Goal: Information Seeking & Learning: Compare options

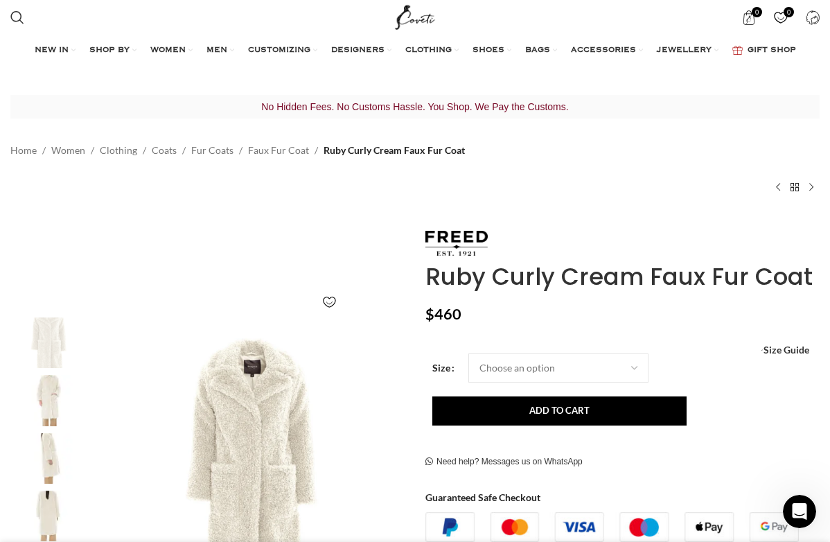
scroll to position [0, 283]
click at [299, 152] on link "Faux Fur Coat" at bounding box center [278, 150] width 61 height 15
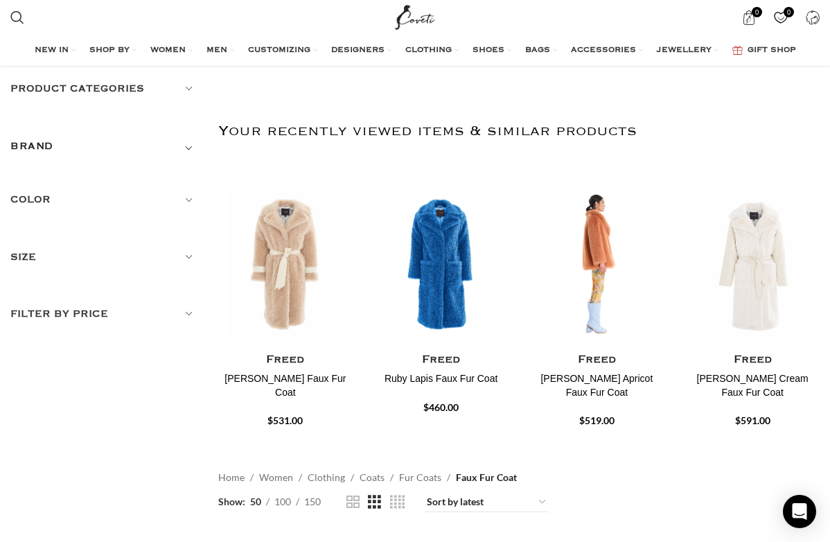
click at [631, 279] on img "3 / 30" at bounding box center [596, 264] width 139 height 171
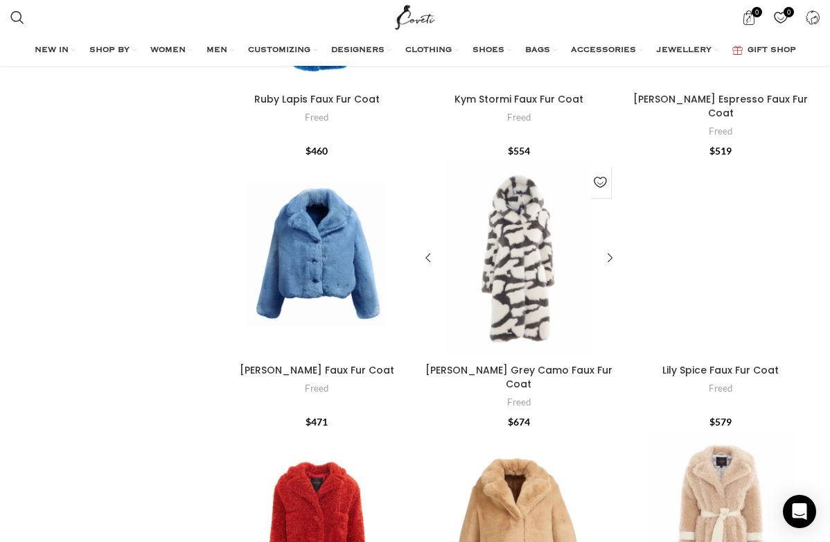
scroll to position [1202, 0]
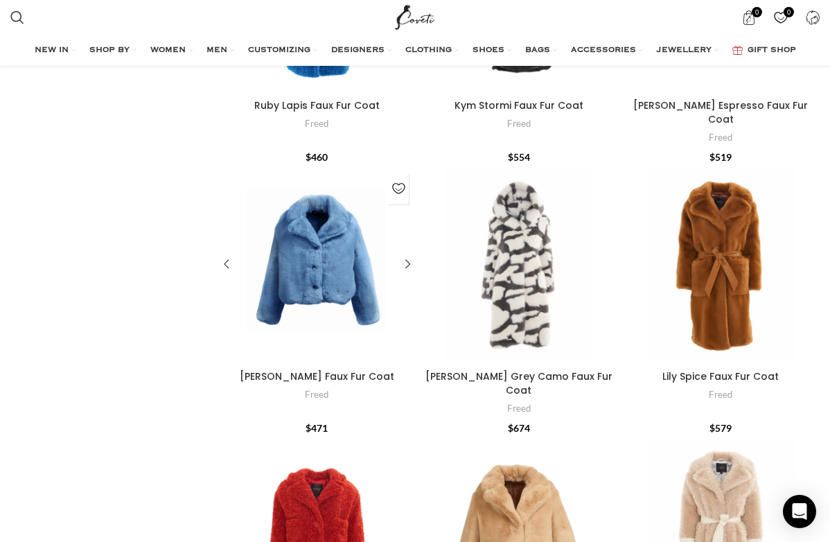
click at [351, 221] on div "Reece Cruz Faux Fur Coat" at bounding box center [356, 265] width 39 height 198
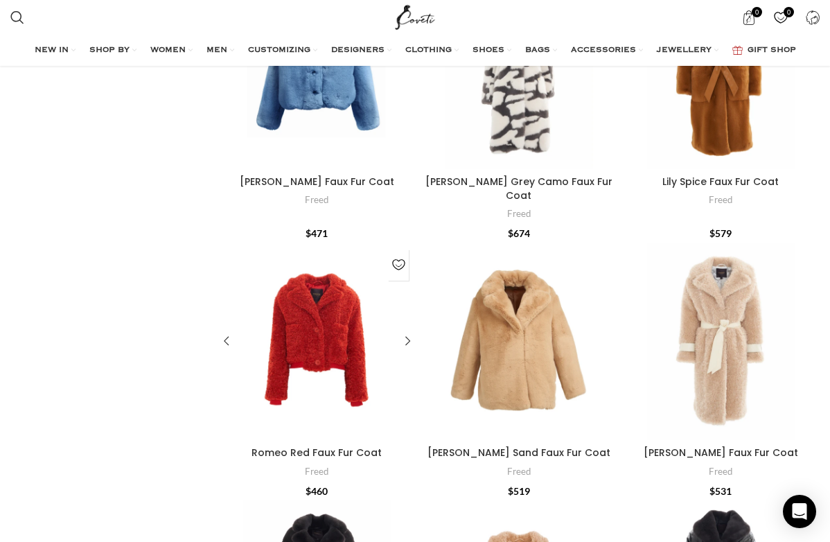
scroll to position [1403, 0]
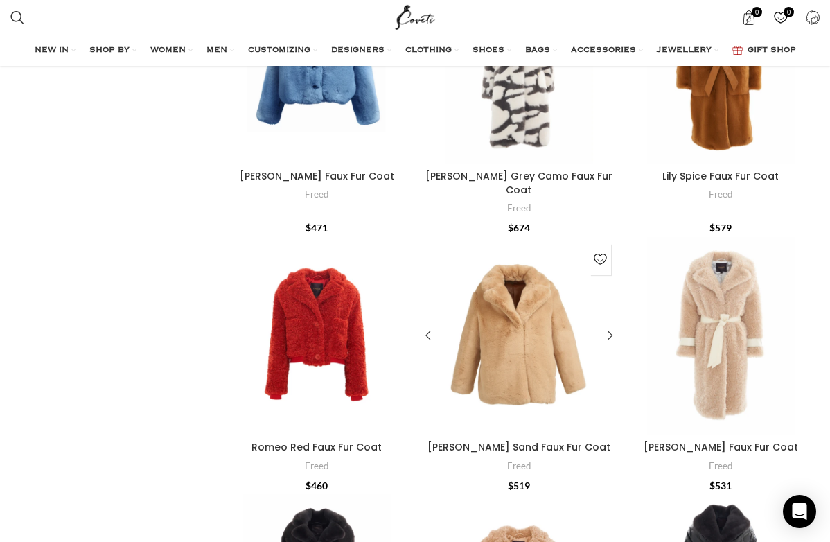
click at [513, 274] on div "Riley Sand Faux Fur Coat" at bounding box center [518, 336] width 39 height 198
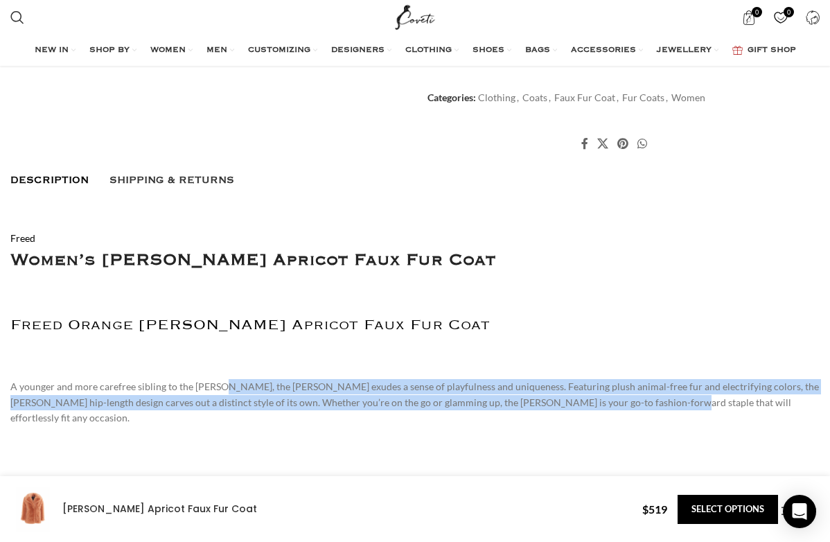
scroll to position [0, 142]
drag, startPoint x: 209, startPoint y: 355, endPoint x: 708, endPoint y: 375, distance: 499.4
copy p "the Riley exudes a sense of playfulness and uniqueness. Featuring plush animal-…"
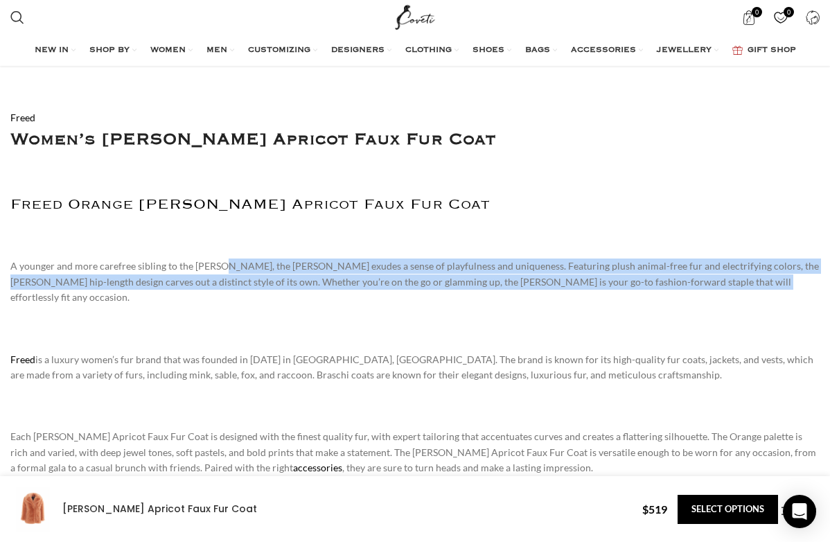
scroll to position [992, 0]
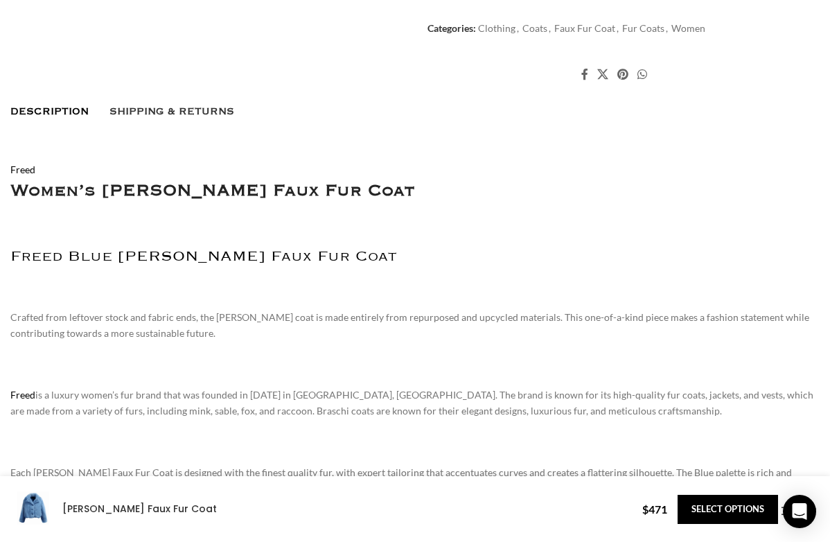
scroll to position [929, 0]
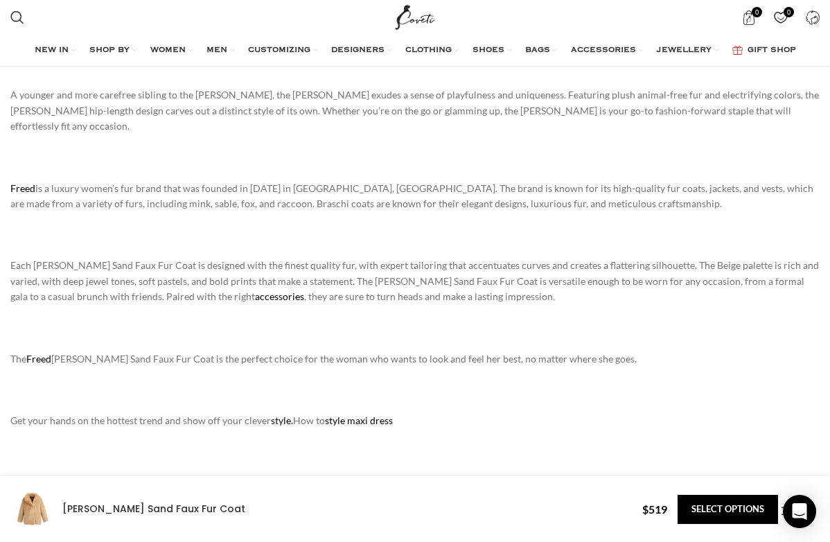
scroll to position [0, 283]
